Goal: Transaction & Acquisition: Purchase product/service

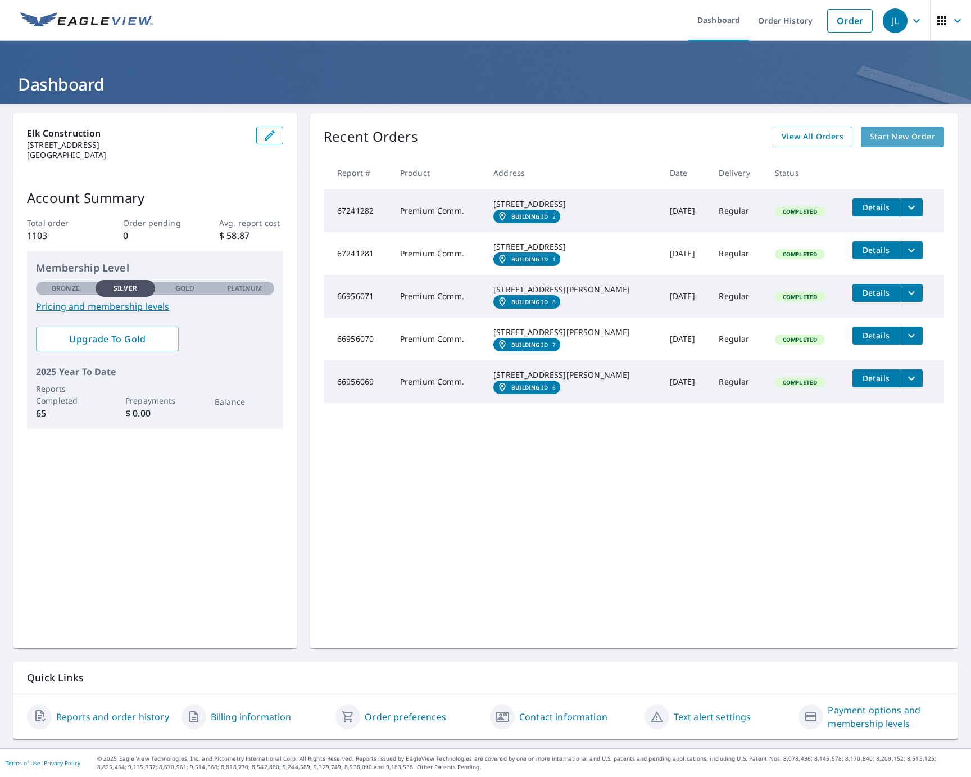
click at [914, 138] on span "Start New Order" at bounding box center [902, 137] width 65 height 14
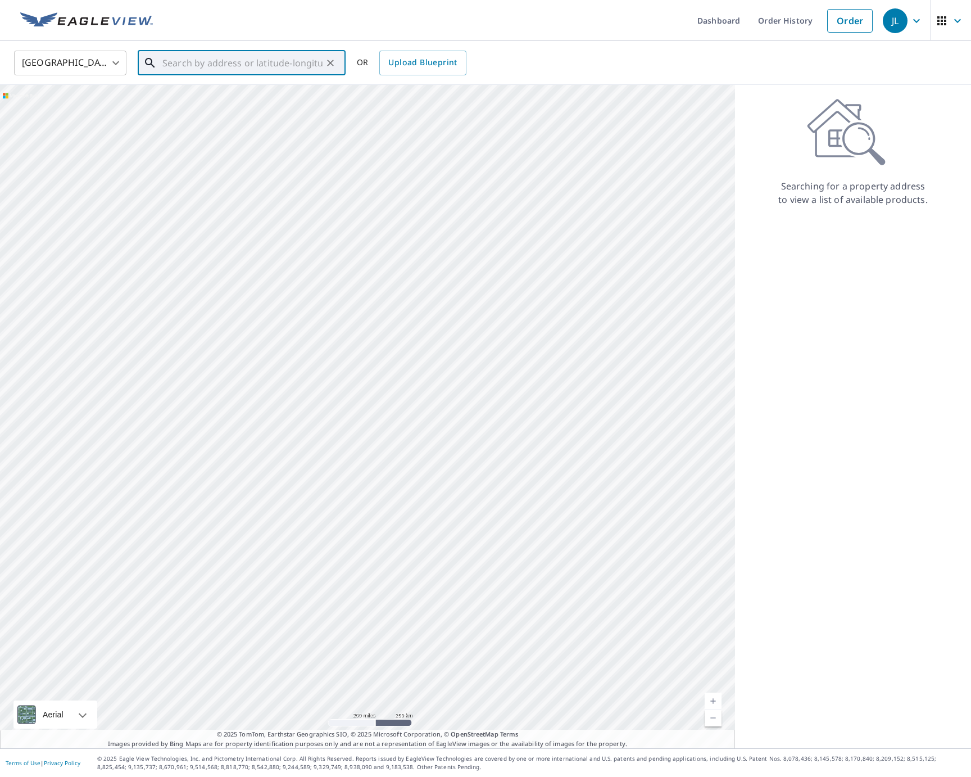
click at [211, 67] on input "text" at bounding box center [242, 62] width 160 height 31
click at [198, 99] on span "1902 Giltshire Dr" at bounding box center [248, 95] width 177 height 13
type input "[STREET_ADDRESS][US_STATE]"
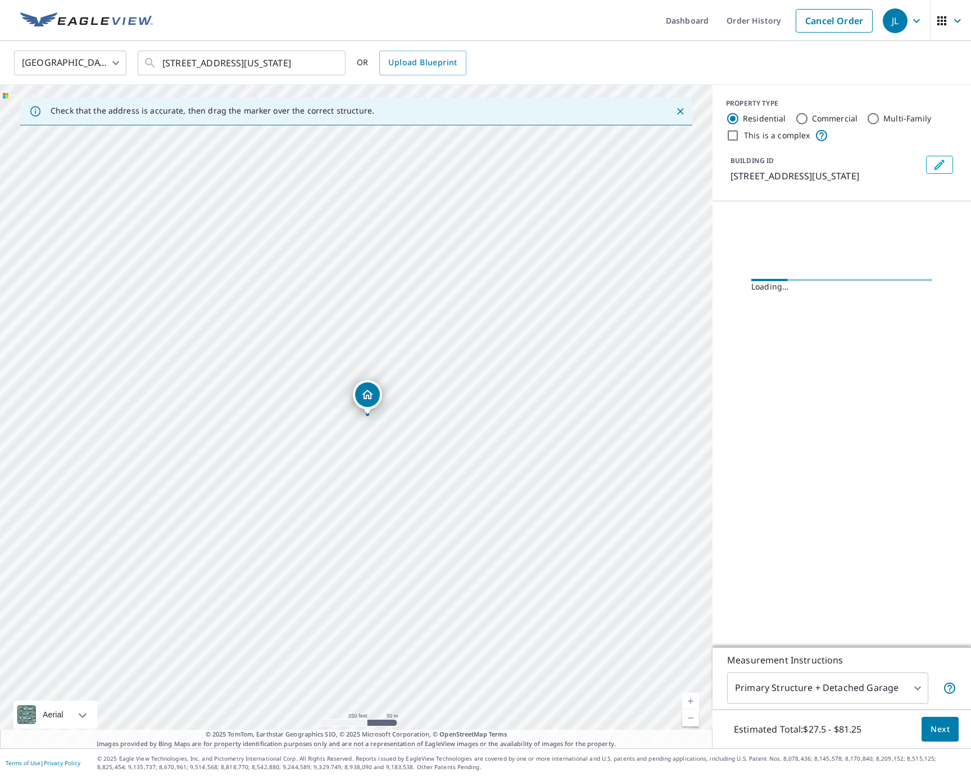
click at [394, 437] on div "[STREET_ADDRESS][US_STATE]" at bounding box center [356, 416] width 713 height 663
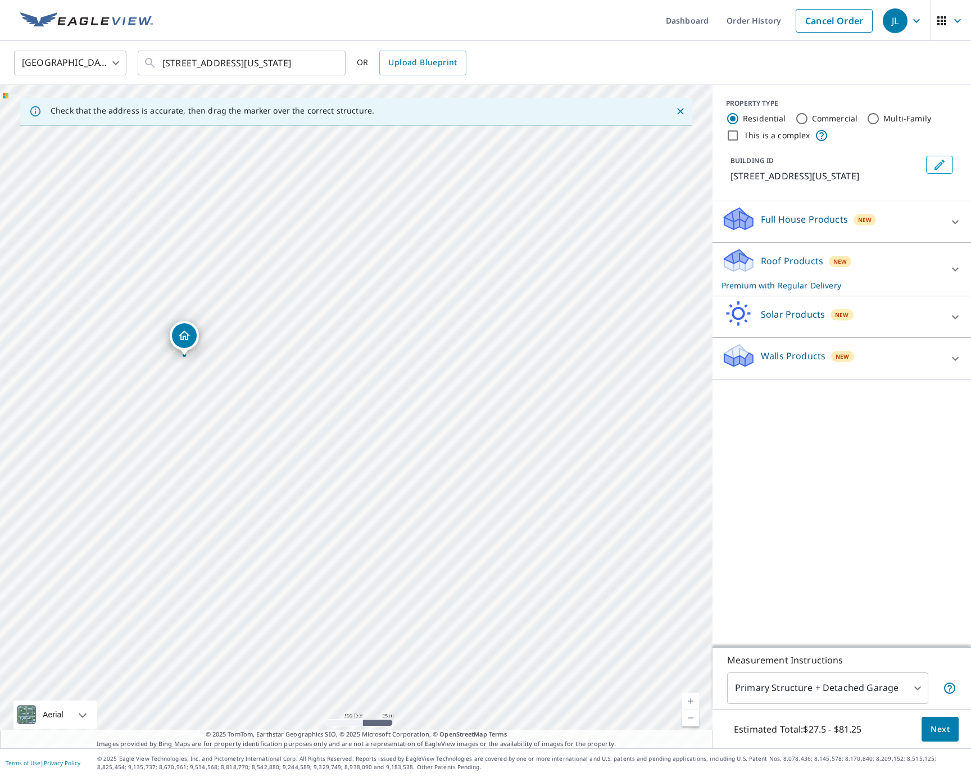
drag, startPoint x: 441, startPoint y: 473, endPoint x: 296, endPoint y: 431, distance: 151.7
click at [296, 431] on div "[STREET_ADDRESS][US_STATE]" at bounding box center [356, 416] width 713 height 663
drag, startPoint x: 267, startPoint y: 430, endPoint x: 424, endPoint y: 469, distance: 162.1
click at [424, 469] on div "[STREET_ADDRESS][US_STATE]" at bounding box center [356, 416] width 713 height 663
click at [812, 123] on label "Commercial" at bounding box center [835, 118] width 46 height 11
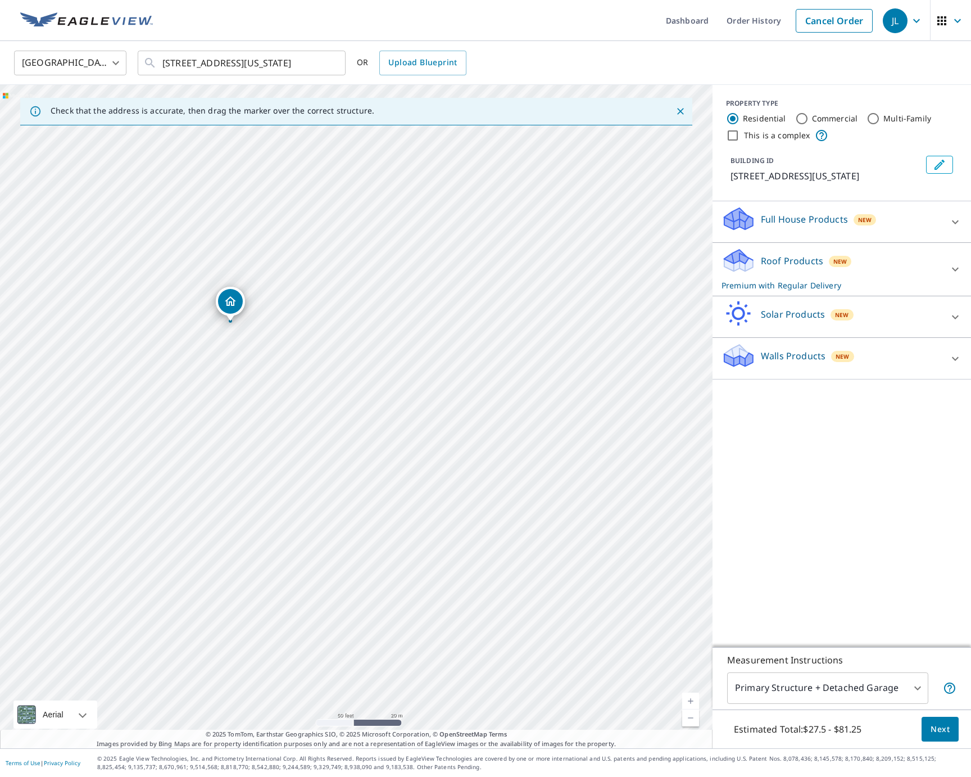
click at [809, 123] on input "Commercial" at bounding box center [802, 118] width 13 height 13
radio input "true"
type input "4"
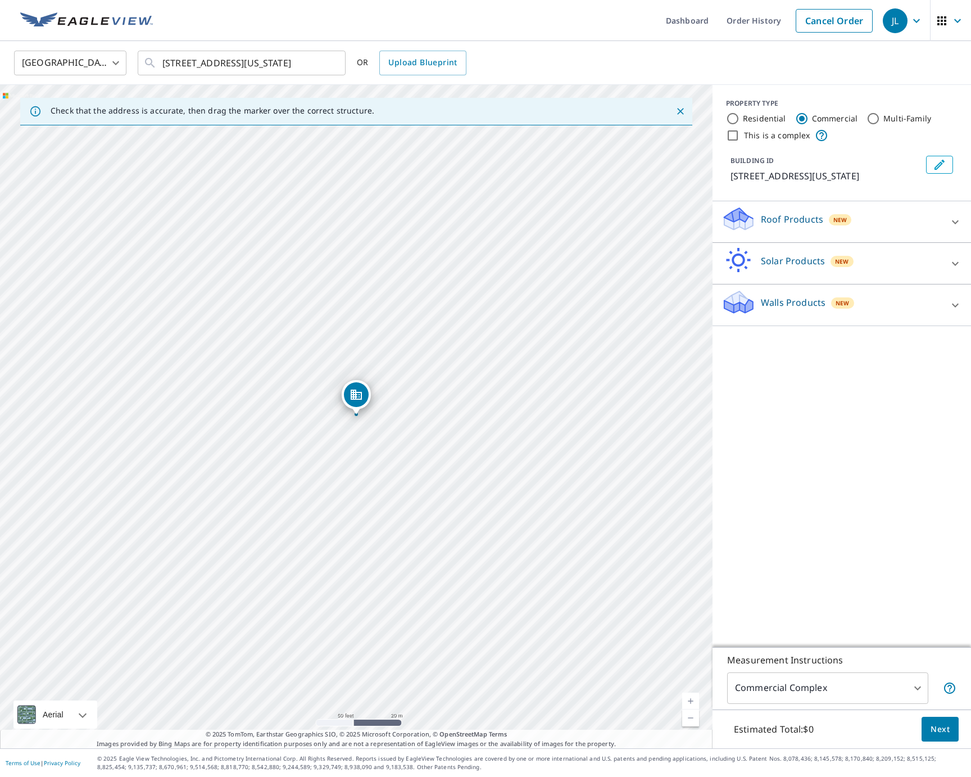
click at [735, 140] on input "This is a complex" at bounding box center [732, 135] width 13 height 13
checkbox input "true"
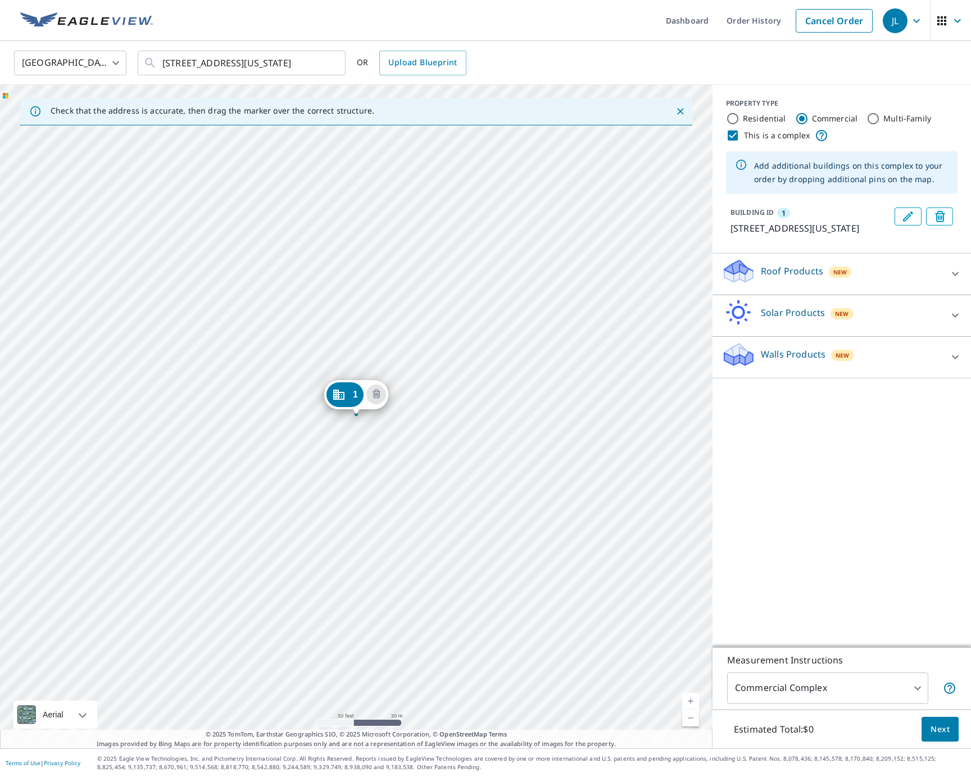
click at [471, 408] on div "1 [STREET_ADDRESS][US_STATE]" at bounding box center [356, 416] width 713 height 663
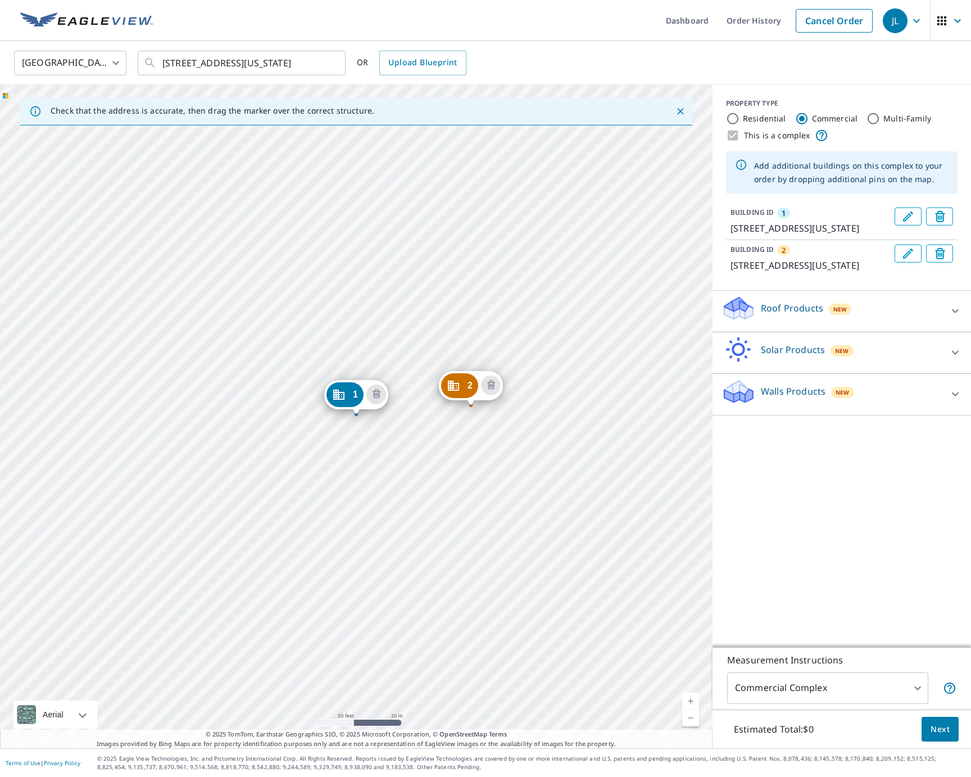
click at [544, 408] on div "2 [STREET_ADDRESS][US_STATE] 1 [STREET_ADDRESS][US_STATE]" at bounding box center [356, 416] width 713 height 663
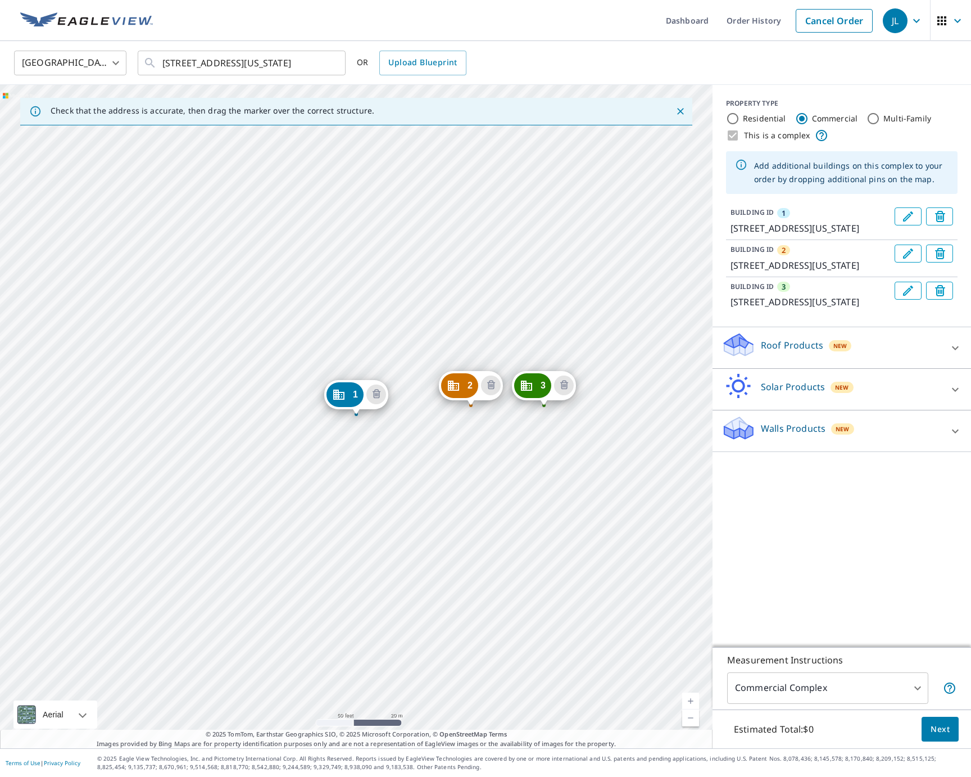
click at [579, 504] on div "2 [STREET_ADDRESS][US_STATE] 3 [STREET_ADDRESS][US_STATE] 1 [STREET_ADDRESS][US…" at bounding box center [356, 416] width 713 height 663
click at [576, 502] on div "2 [STREET_ADDRESS][US_STATE] 3 [STREET_ADDRESS][US_STATE] 1 [STREET_ADDRESS][US…" at bounding box center [356, 416] width 713 height 663
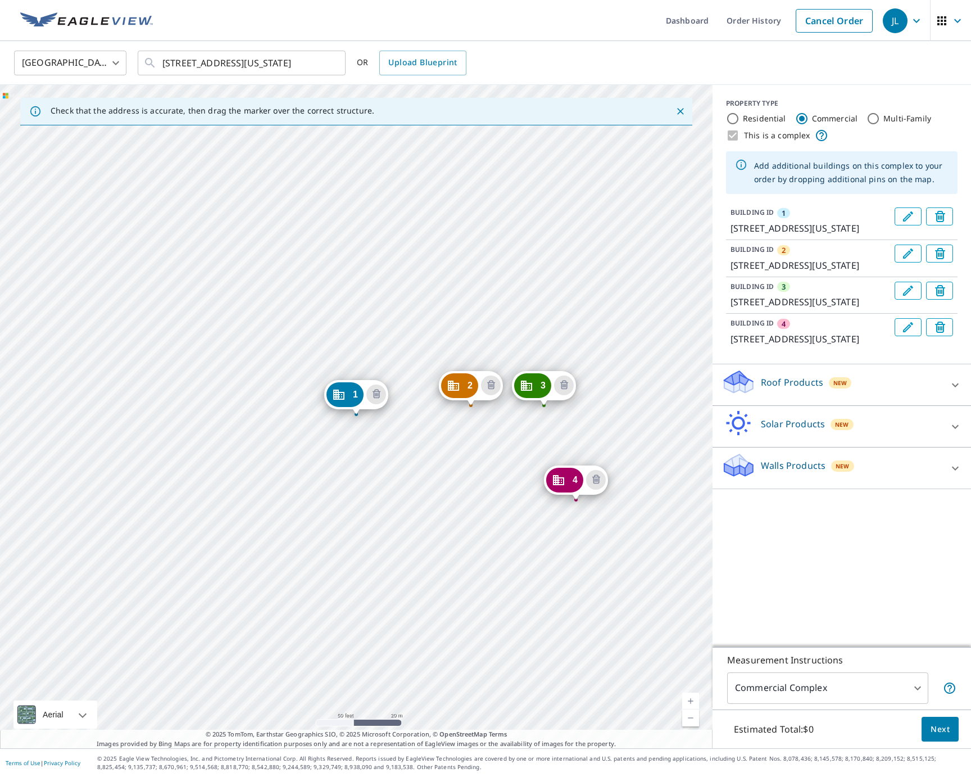
click at [451, 522] on div "2 [STREET_ADDRESS][US_STATE] 3 [STREET_ADDRESS][US_STATE] 4 [STREET_ADDRESS][US…" at bounding box center [356, 416] width 713 height 663
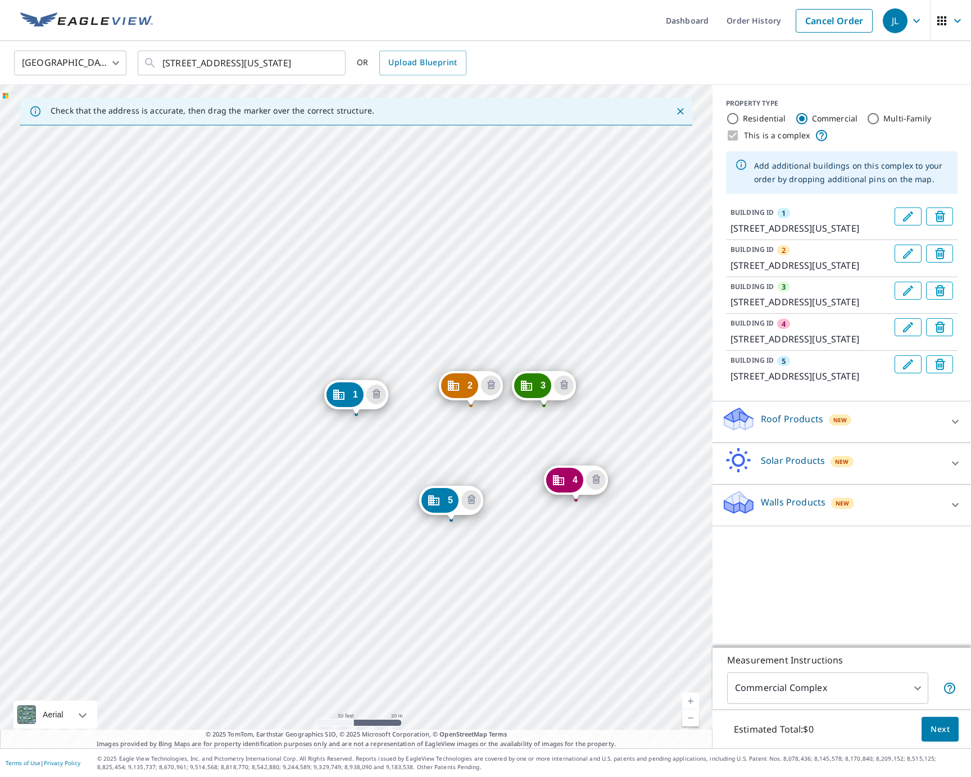
click at [406, 523] on div "2 [STREET_ADDRESS][US_STATE] 3 [STREET_ADDRESS][US_STATE] 4 [STREET_ADDRESS][US…" at bounding box center [356, 416] width 713 height 663
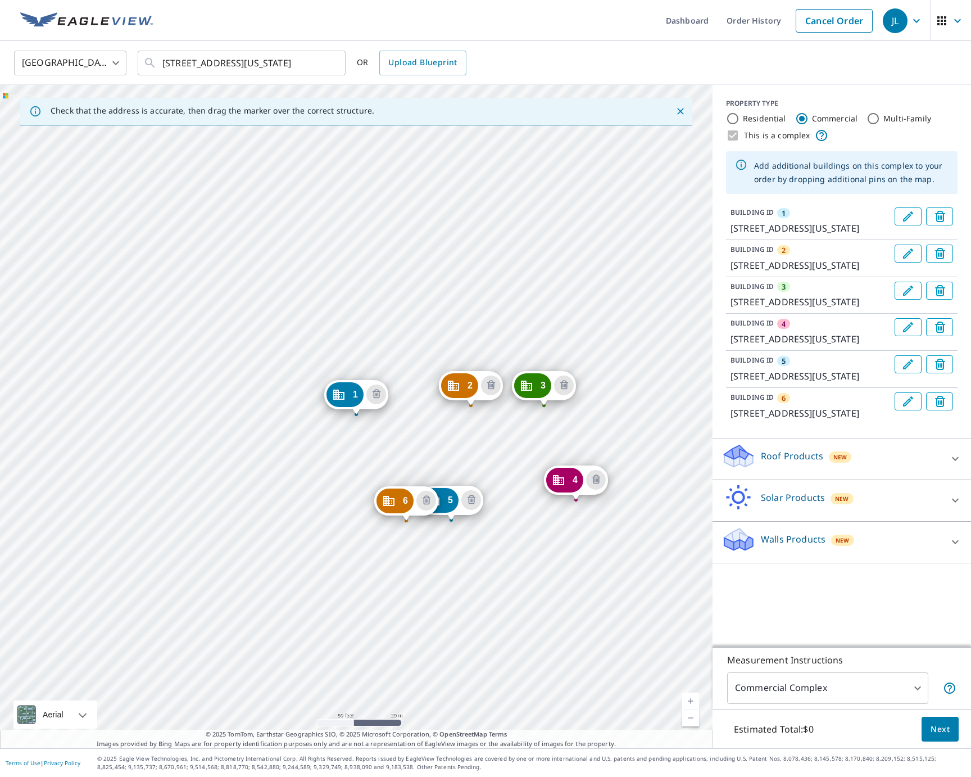
click at [527, 545] on div "2 [STREET_ADDRESS][US_STATE] 3 1928 [GEOGRAPHIC_DATA][US_STATE] 4 [STREET_ADDRE…" at bounding box center [356, 416] width 713 height 663
click at [513, 548] on div "2 [STREET_ADDRESS][US_STATE] 3 1928 [GEOGRAPHIC_DATA][US_STATE] 4 [STREET_ADDRE…" at bounding box center [356, 416] width 713 height 663
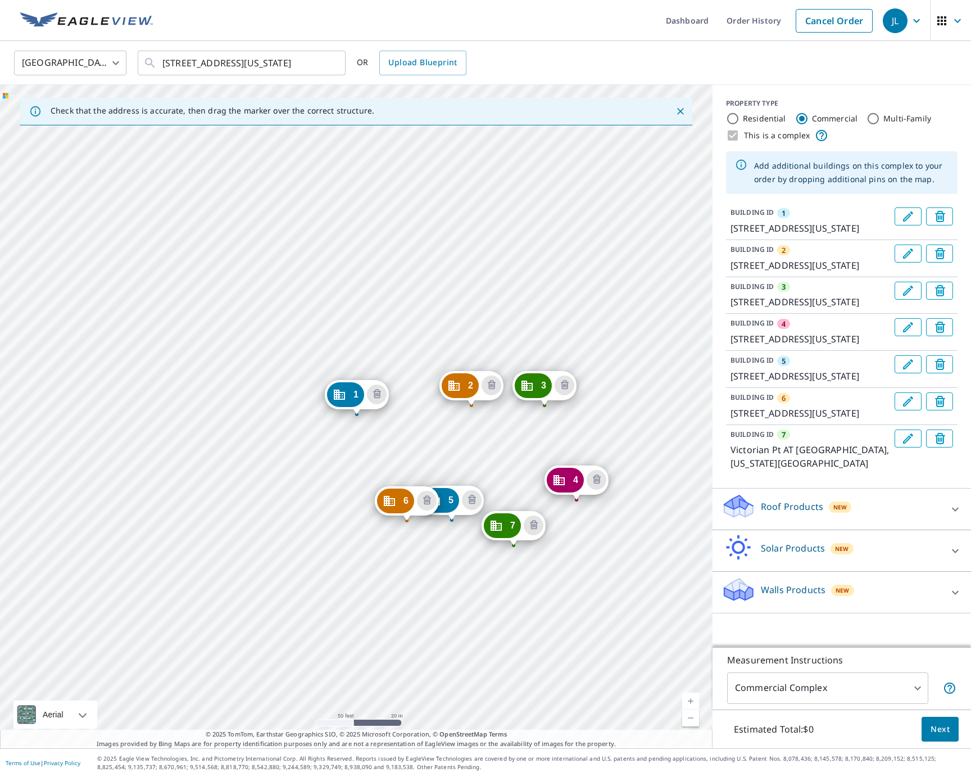
click at [405, 613] on div "2 [STREET_ADDRESS][US_STATE] 3 [GEOGRAPHIC_DATA][US_STATE] 4 [STREET_ADDRESS][U…" at bounding box center [356, 416] width 713 height 663
click at [400, 612] on div "2 [STREET_ADDRESS][US_STATE] 3 [GEOGRAPHIC_DATA][US_STATE] 4 [STREET_ADDRESS][U…" at bounding box center [356, 416] width 713 height 663
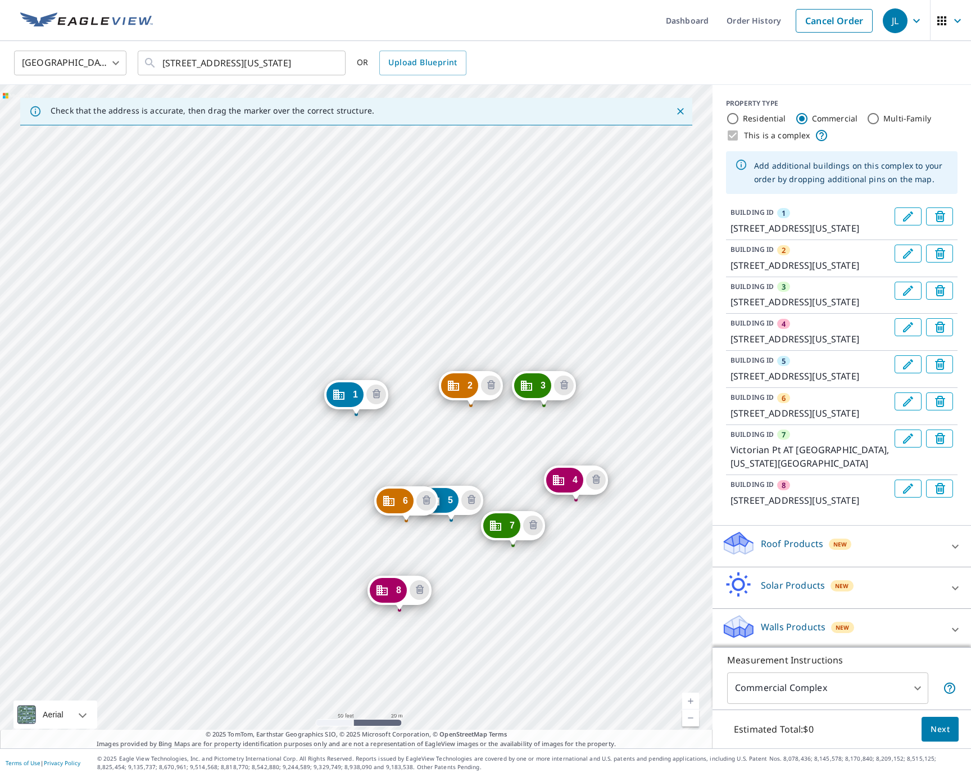
click at [468, 598] on div "2 [STREET_ADDRESS][US_STATE] 3 1928 [GEOGRAPHIC_DATA][US_STATE] 4 [STREET_ADDRE…" at bounding box center [356, 416] width 713 height 663
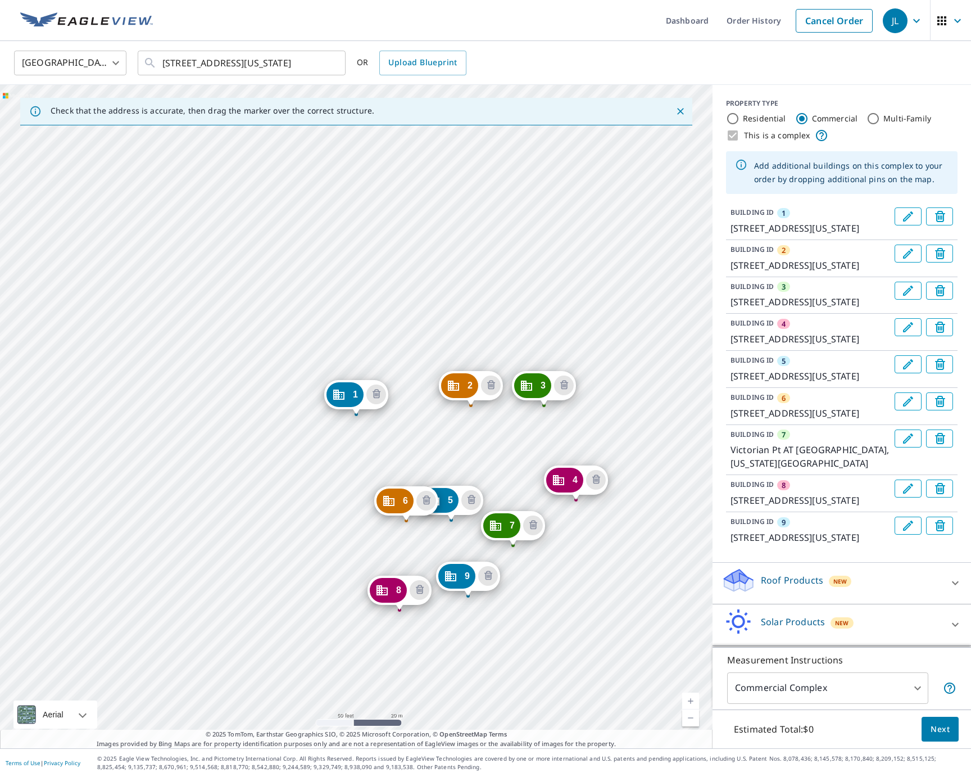
click at [525, 597] on div "2 [STREET_ADDRESS][US_STATE] 3 [GEOGRAPHIC_DATA][US_STATE] 4 [STREET_ADDRESS][U…" at bounding box center [356, 416] width 713 height 663
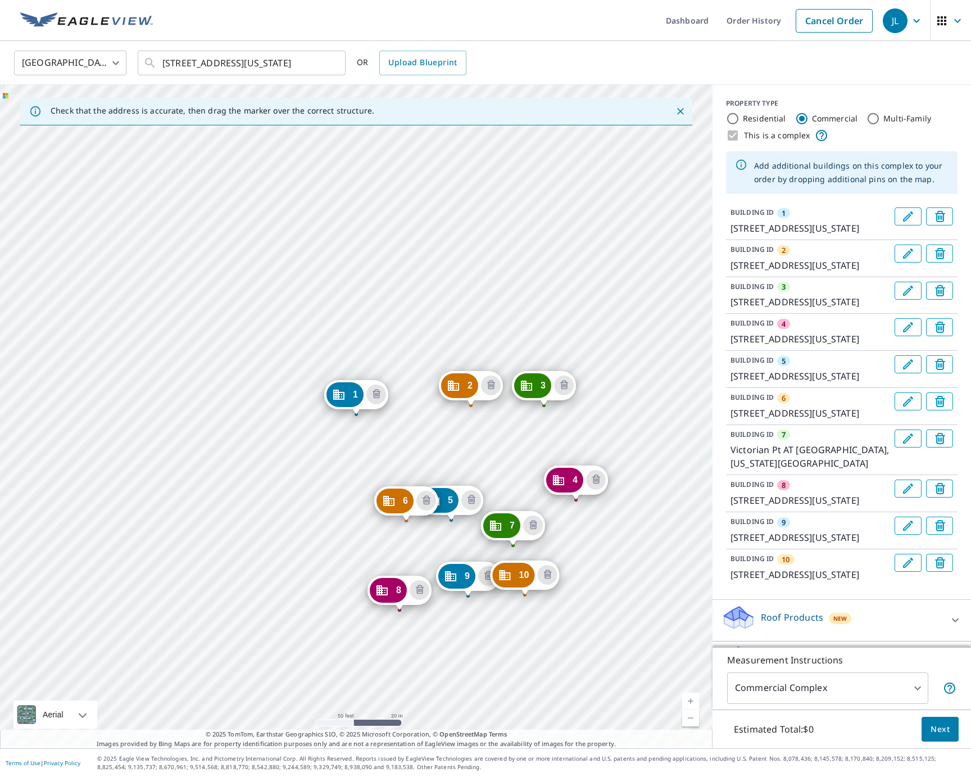
click at [448, 685] on div "2 [STREET_ADDRESS][US_STATE] 3 1928 [GEOGRAPHIC_DATA][US_STATE] 4 [STREET_ADDRE…" at bounding box center [356, 416] width 713 height 663
click at [439, 685] on div "2 [STREET_ADDRESS][US_STATE] 3 1928 [GEOGRAPHIC_DATA][US_STATE] 4 [STREET_ADDRE…" at bounding box center [356, 416] width 713 height 663
click at [934, 726] on span "Next" at bounding box center [940, 729] width 19 height 14
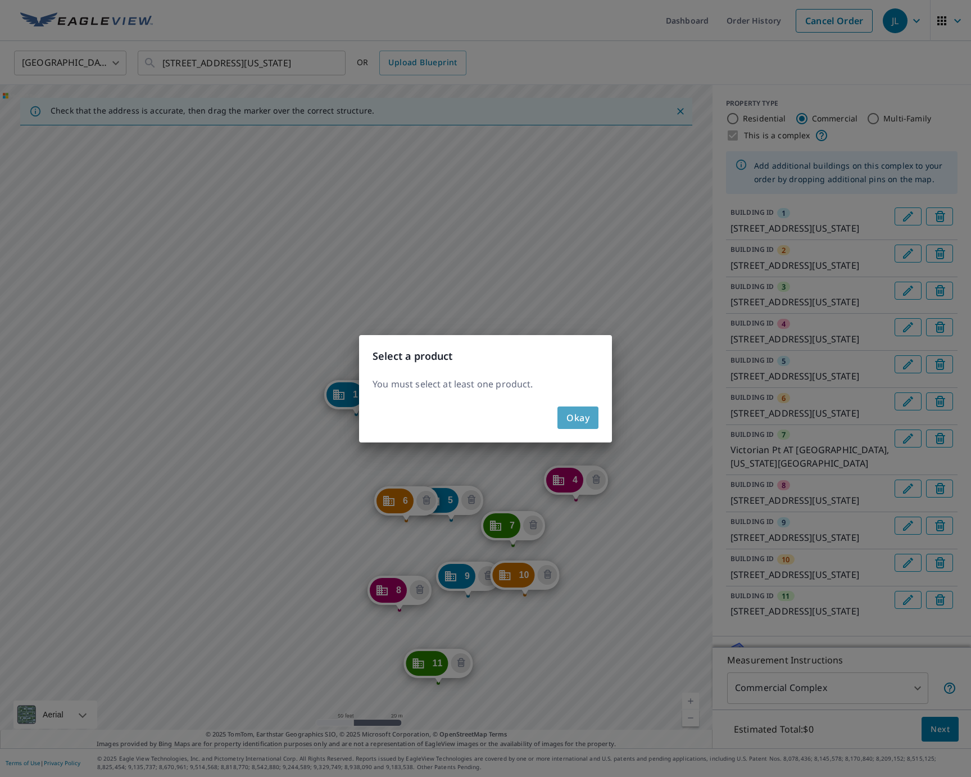
click at [588, 418] on span "Okay" at bounding box center [578, 418] width 23 height 16
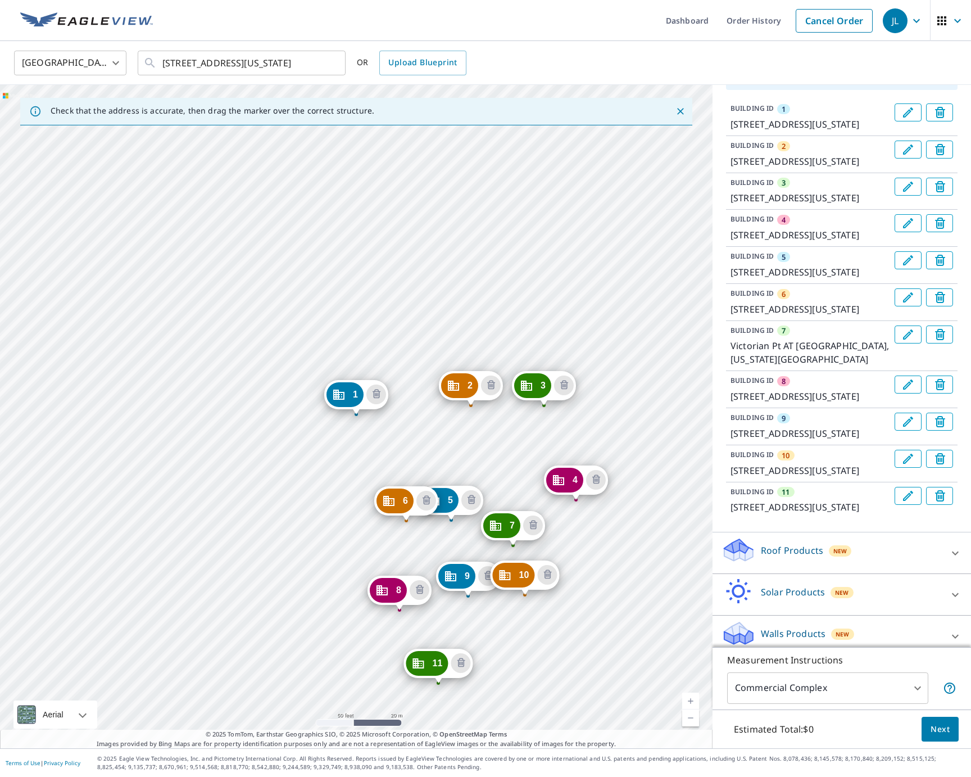
scroll to position [249, 0]
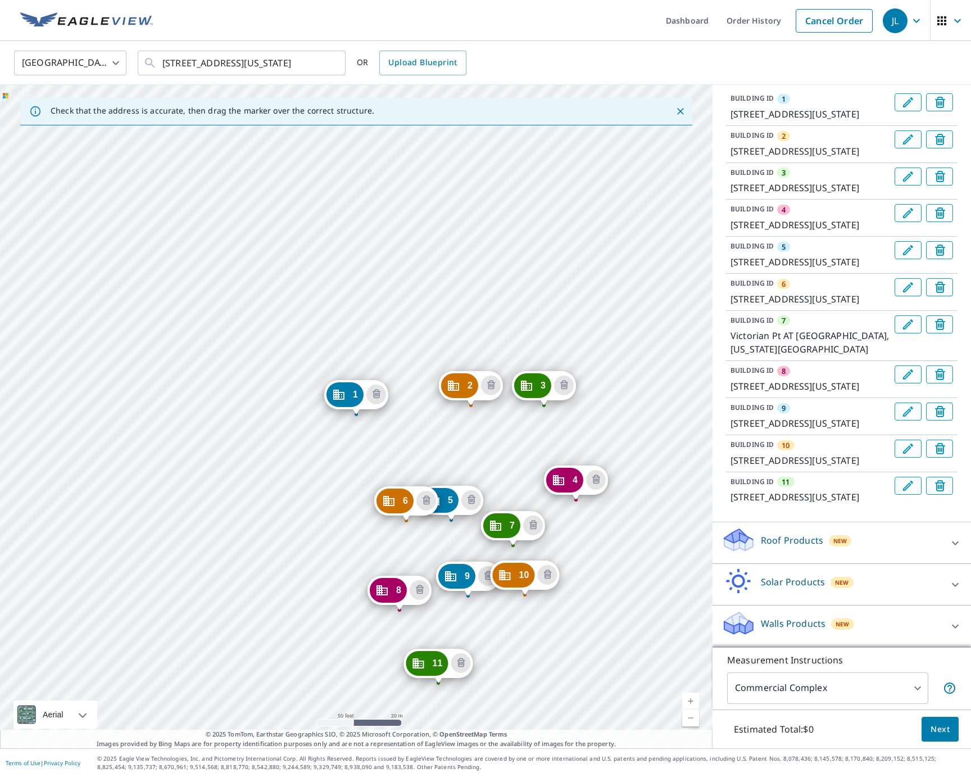
click at [870, 692] on body "JL JL Dashboard Order History Cancel Order JL [GEOGRAPHIC_DATA] [GEOGRAPHIC_DAT…" at bounding box center [485, 388] width 971 height 777
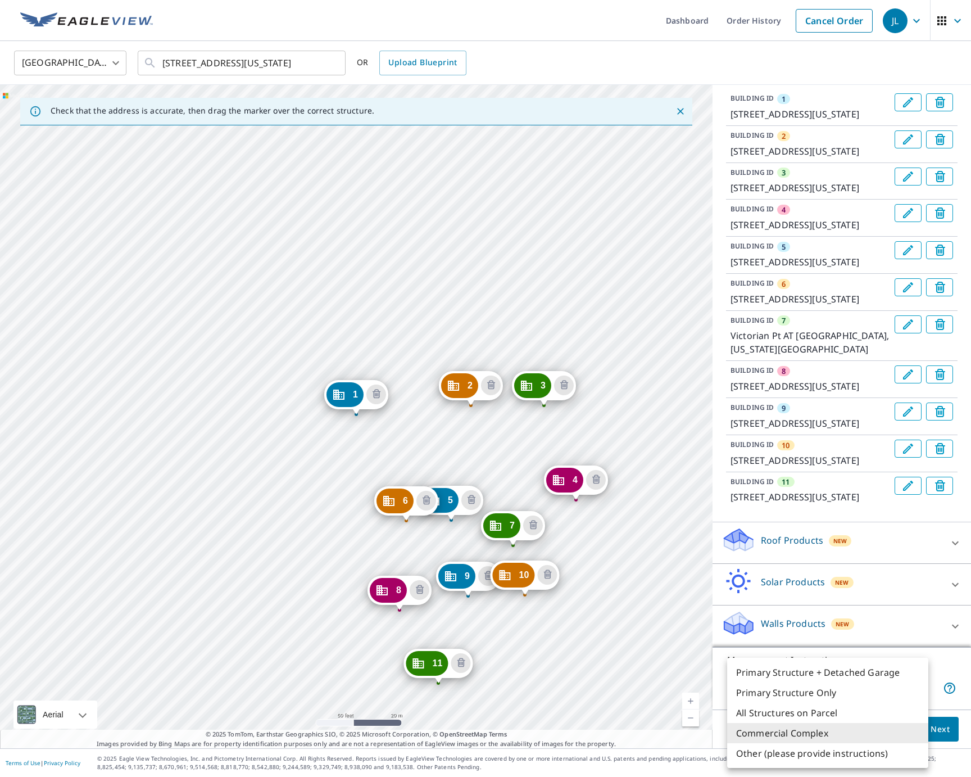
click at [799, 733] on li "Commercial Complex" at bounding box center [827, 733] width 201 height 20
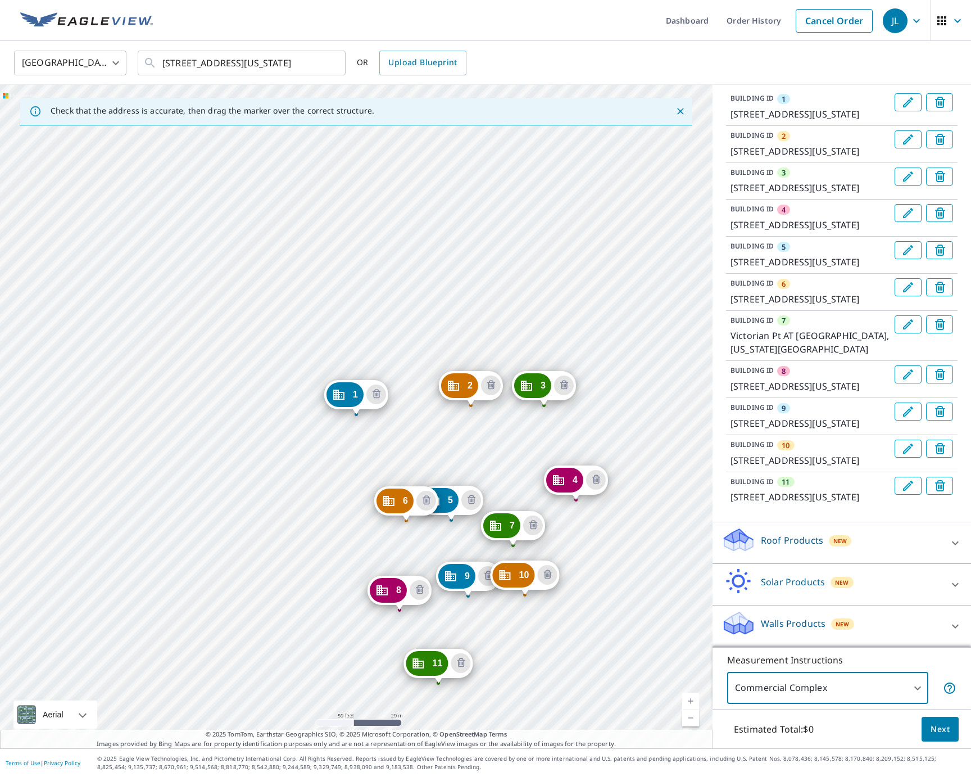
click at [829, 696] on body "JL JL Dashboard Order History Cancel Order JL [GEOGRAPHIC_DATA] [GEOGRAPHIC_DAT…" at bounding box center [485, 388] width 971 height 777
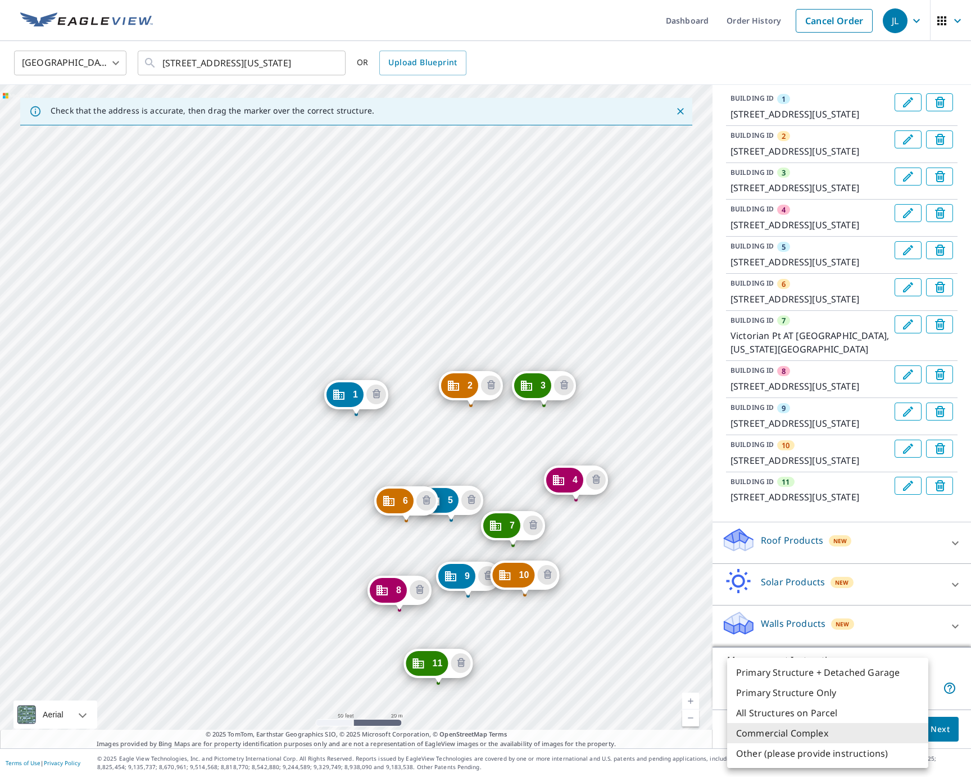
click at [857, 693] on li "Primary Structure Only" at bounding box center [827, 693] width 201 height 20
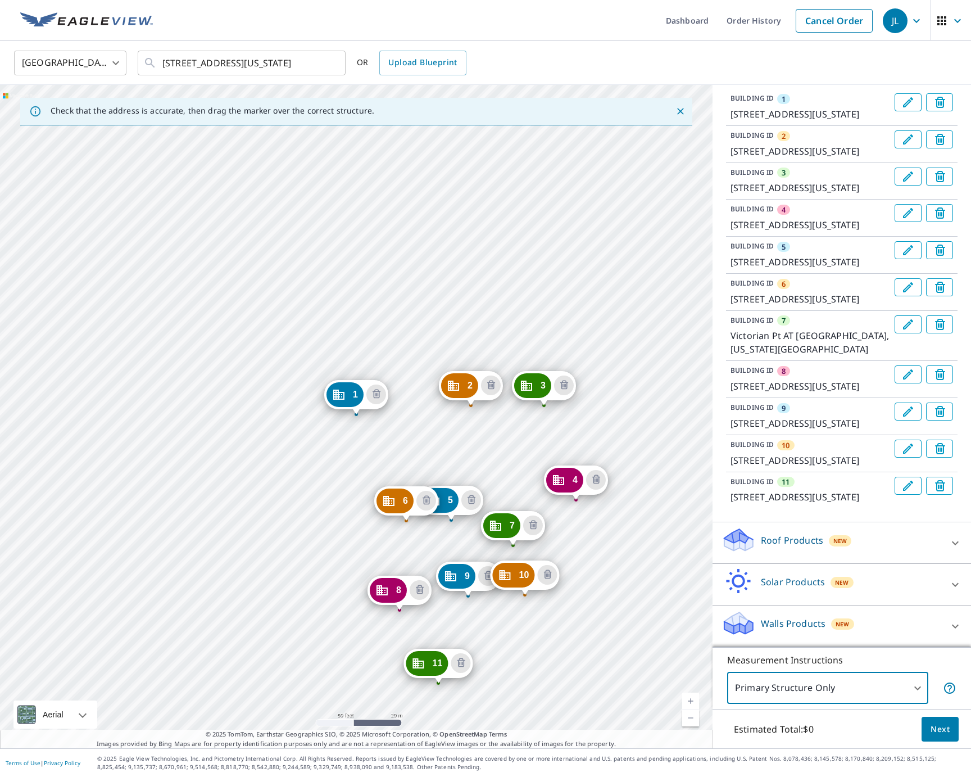
click at [793, 689] on body "JL JL Dashboard Order History Cancel Order JL [GEOGRAPHIC_DATA] [GEOGRAPHIC_DAT…" at bounding box center [485, 388] width 971 height 777
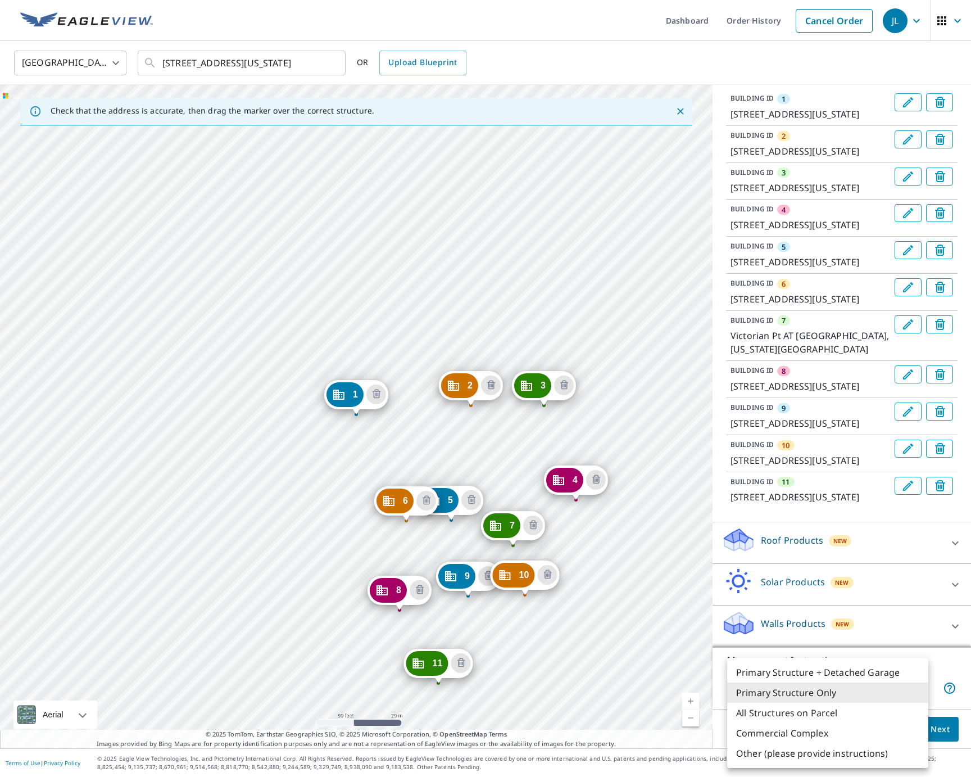
click at [802, 734] on li "Commercial Complex" at bounding box center [827, 733] width 201 height 20
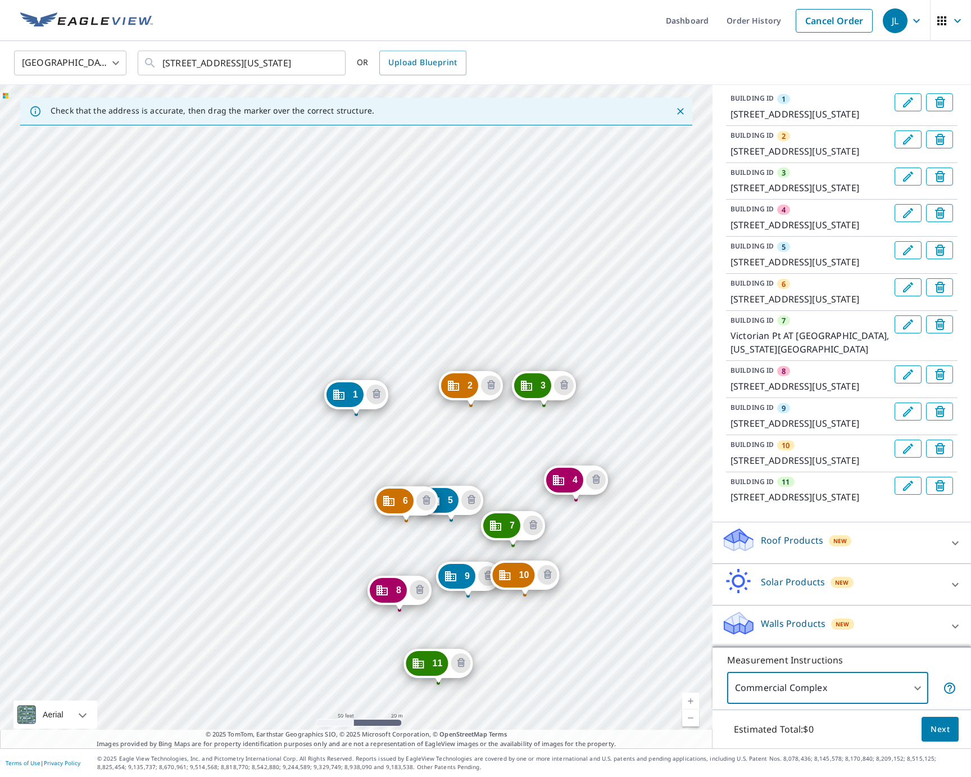
click at [941, 730] on span "Next" at bounding box center [940, 729] width 19 height 14
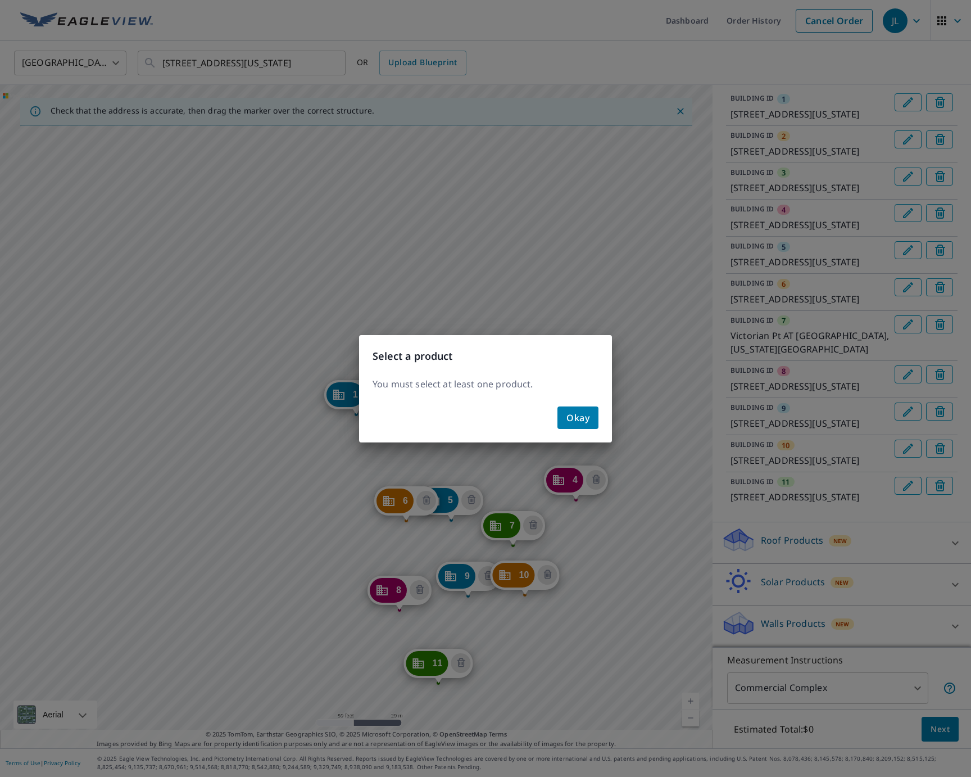
click at [765, 687] on div "Select a product You must select at least one product. Okay" at bounding box center [485, 388] width 971 height 777
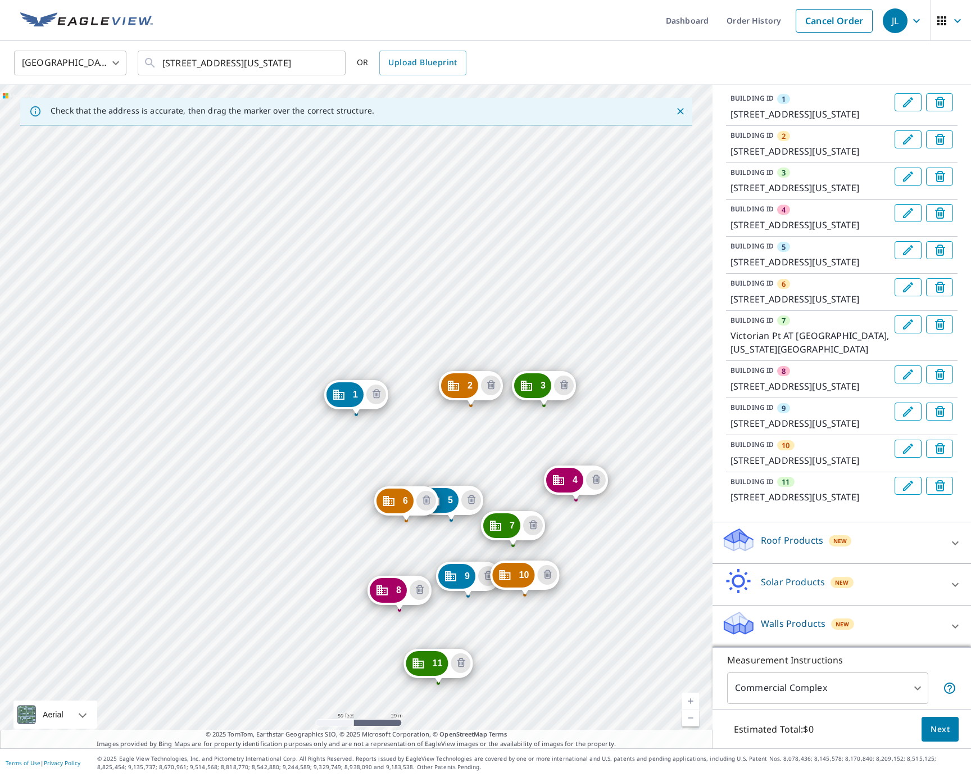
click at [828, 692] on body "JL JL Dashboard Order History Cancel Order JL [GEOGRAPHIC_DATA] [GEOGRAPHIC_DAT…" at bounding box center [485, 388] width 971 height 777
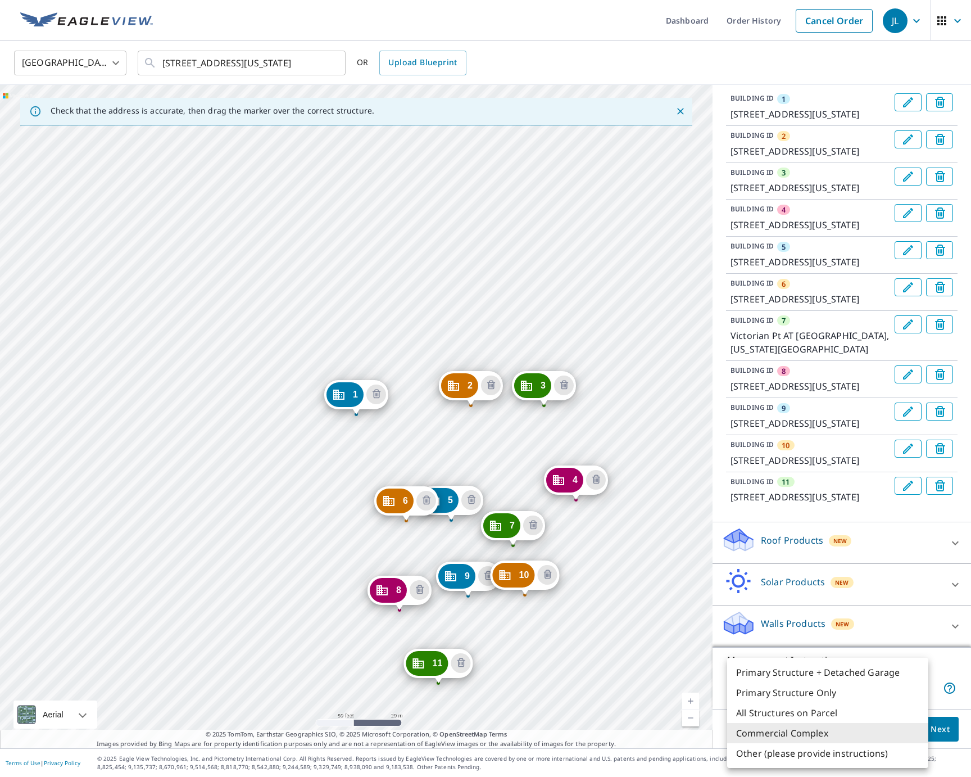
click at [780, 693] on li "Primary Structure Only" at bounding box center [827, 693] width 201 height 20
type input "2"
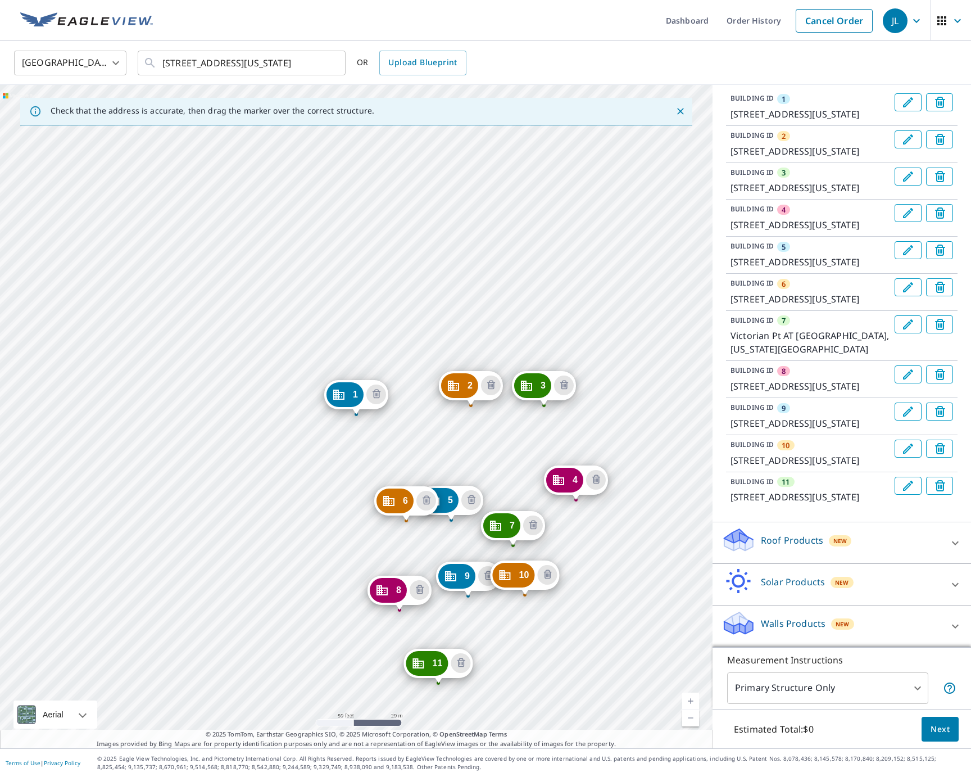
click at [793, 541] on p "Roof Products" at bounding box center [792, 540] width 62 height 13
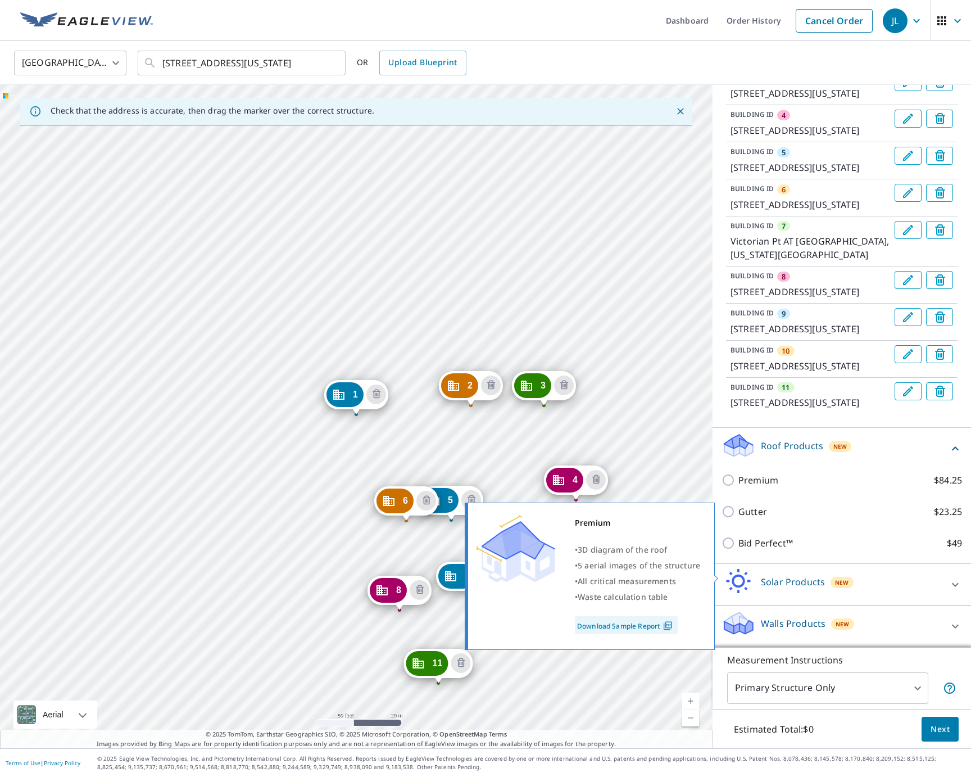
click at [775, 487] on p "Premium" at bounding box center [759, 479] width 40 height 13
click at [739, 487] on input "Premium $84.25" at bounding box center [730, 479] width 17 height 13
checkbox input "true"
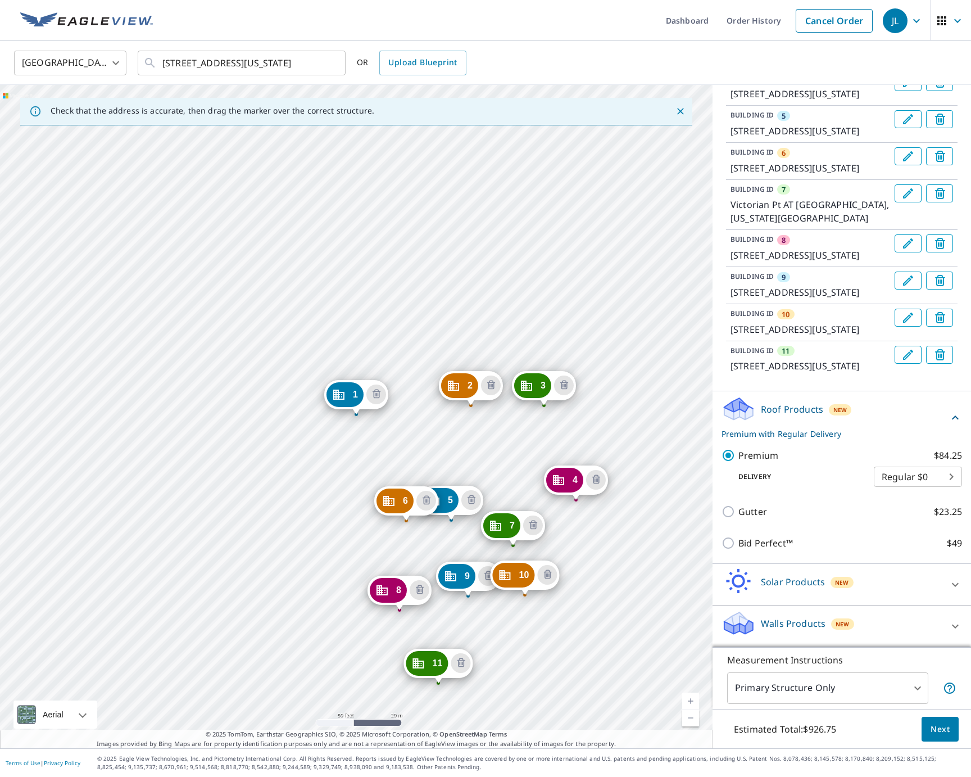
scroll to position [380, 0]
click at [933, 730] on span "Next" at bounding box center [940, 729] width 19 height 14
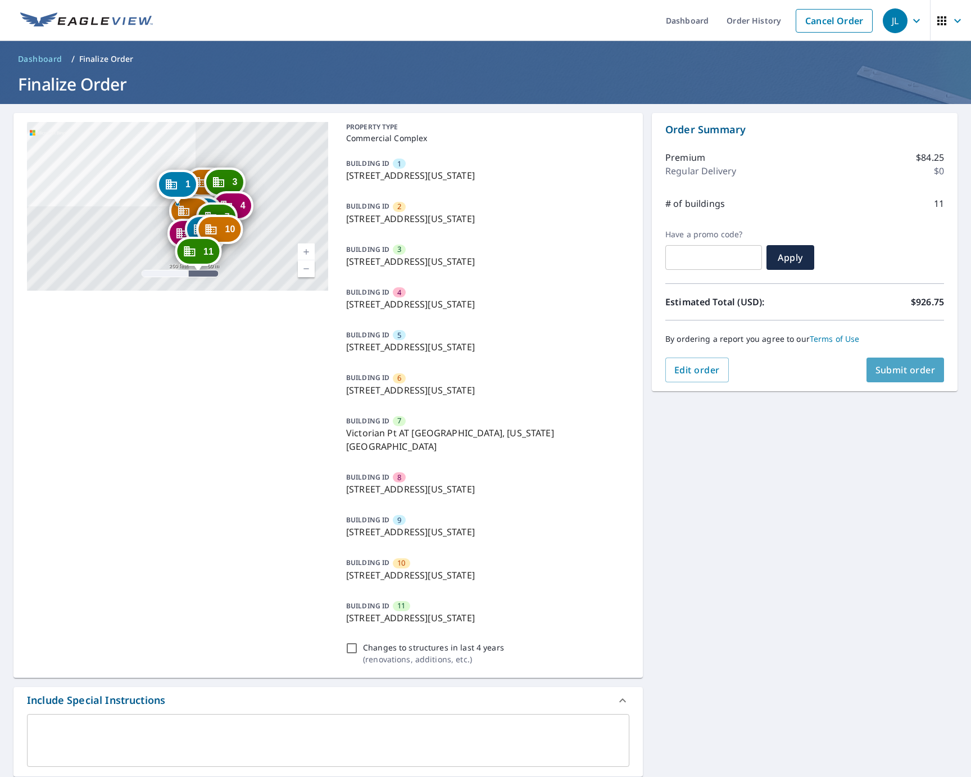
click at [919, 373] on span "Submit order" at bounding box center [906, 370] width 60 height 12
checkbox input "true"
